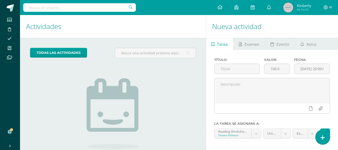
click at [324, 137] on icon at bounding box center [323, 138] width 5 height 6
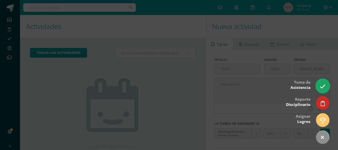
click at [321, 85] on icon at bounding box center [323, 87] width 6 height 6
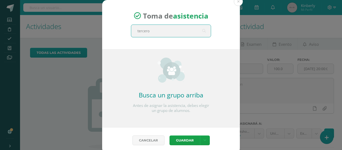
type input "tercero b"
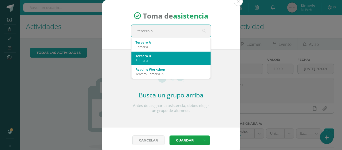
click at [159, 58] on div "Primaria" at bounding box center [170, 60] width 71 height 5
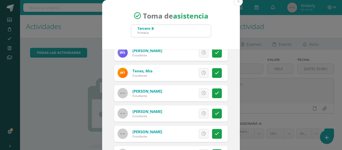
scroll to position [39, 0]
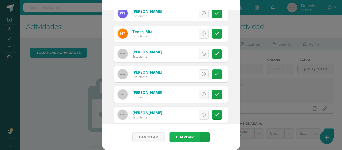
click at [190, 135] on button "Guardar" at bounding box center [184, 137] width 31 height 10
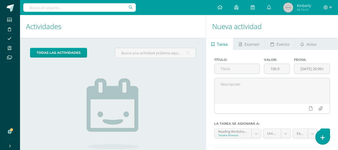
click at [323, 142] on link at bounding box center [323, 137] width 14 height 15
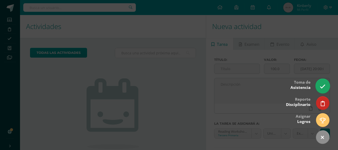
click at [318, 90] on link at bounding box center [323, 86] width 14 height 15
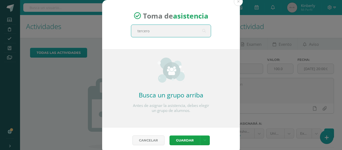
type input "tercero b"
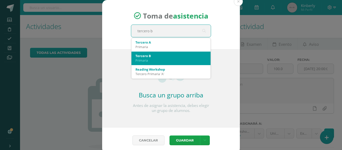
click at [180, 58] on div "Tercero B" at bounding box center [170, 56] width 71 height 5
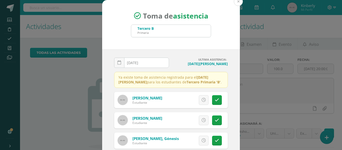
click at [234, 2] on button at bounding box center [238, 1] width 9 height 9
